Goal: Check status

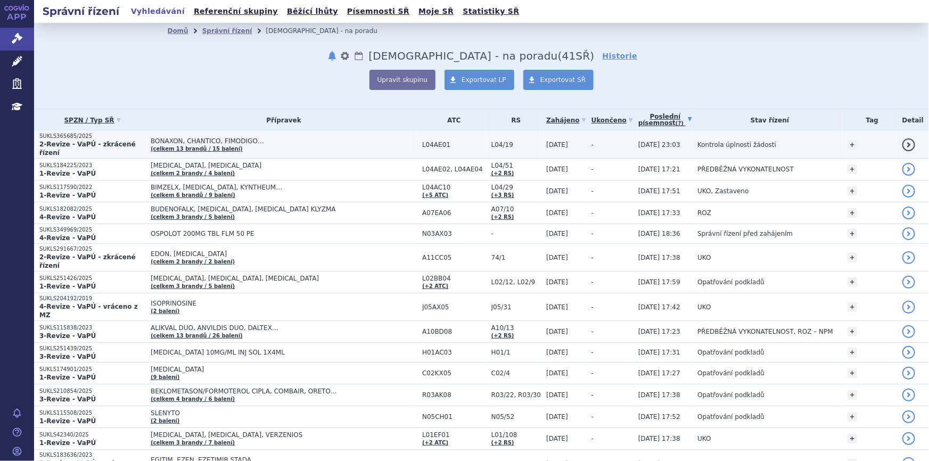
click at [265, 133] on td "BONAXON, CHANTICO, FIMODIGO… (celkem 13 brandů / 15 balení)" at bounding box center [281, 145] width 272 height 28
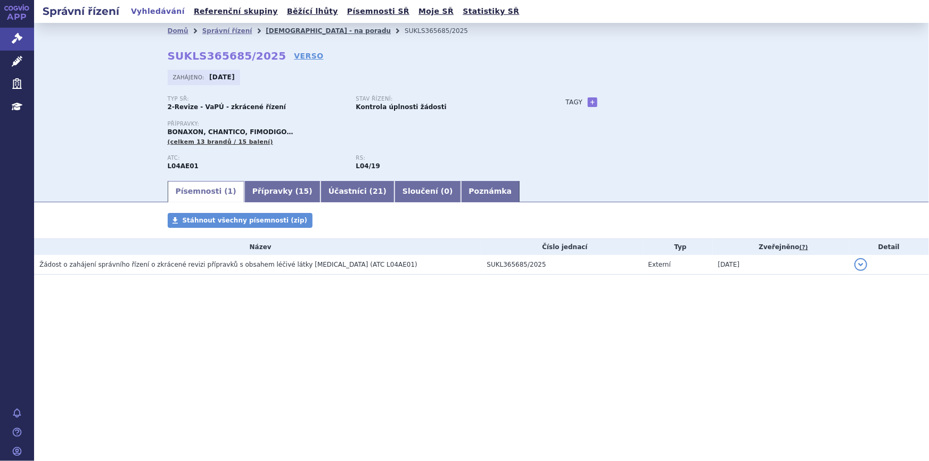
click at [266, 33] on link "[DEMOGRAPHIC_DATA] - na poradu" at bounding box center [328, 30] width 125 height 7
